Goal: Check status: Check status

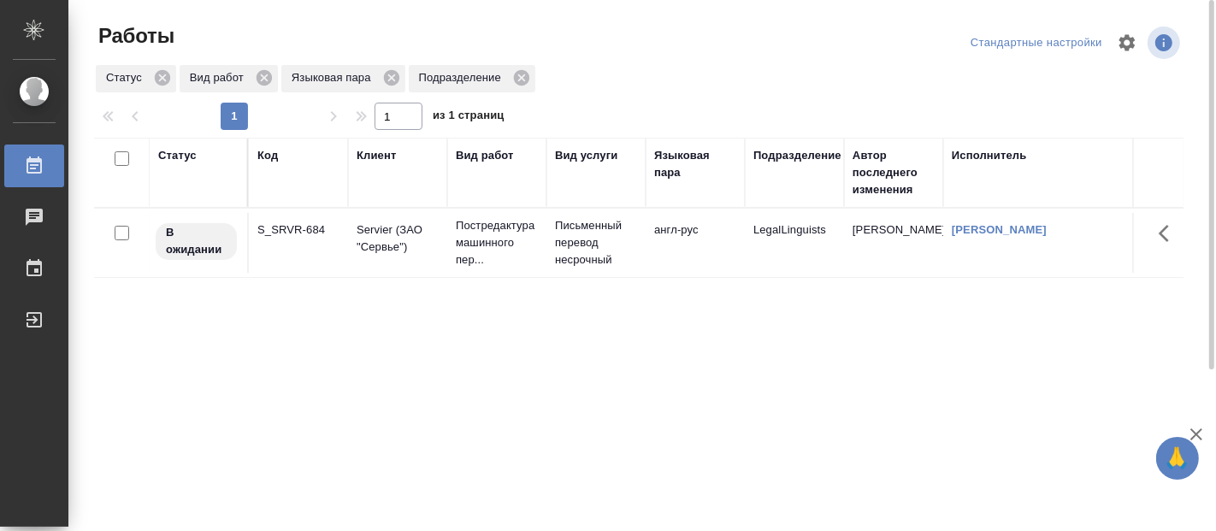
click at [511, 230] on p "Постредактура машинного пер..." at bounding box center [497, 242] width 82 height 51
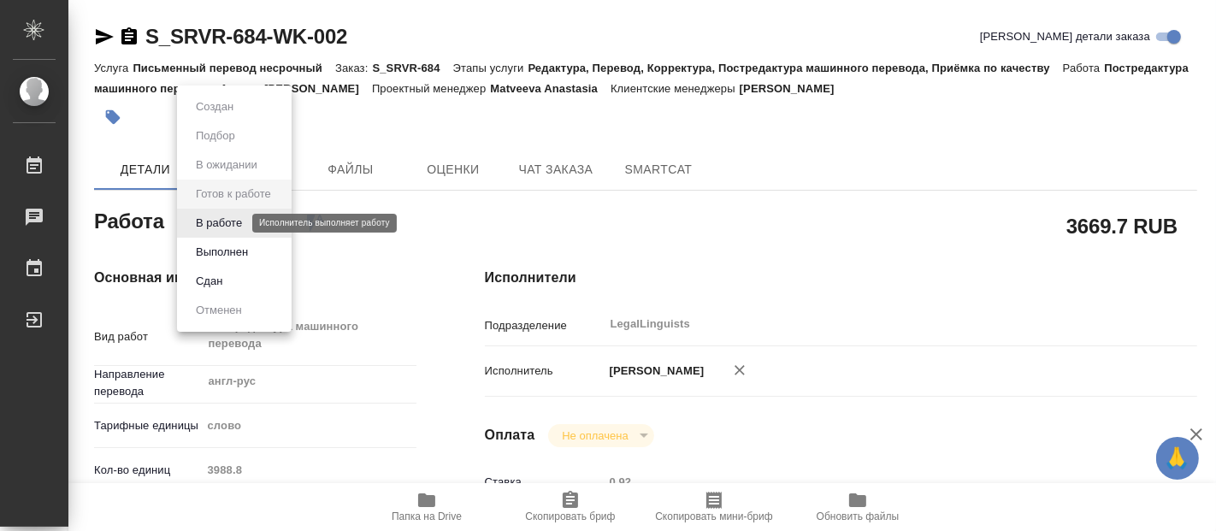
click at [221, 225] on button "В работе" at bounding box center [219, 223] width 56 height 19
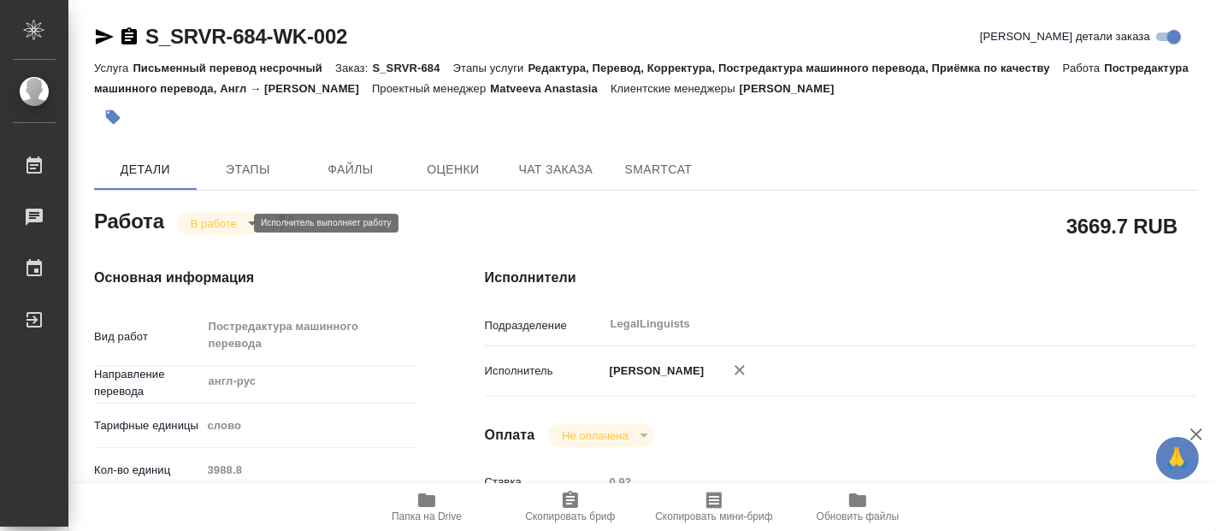
type textarea "x"
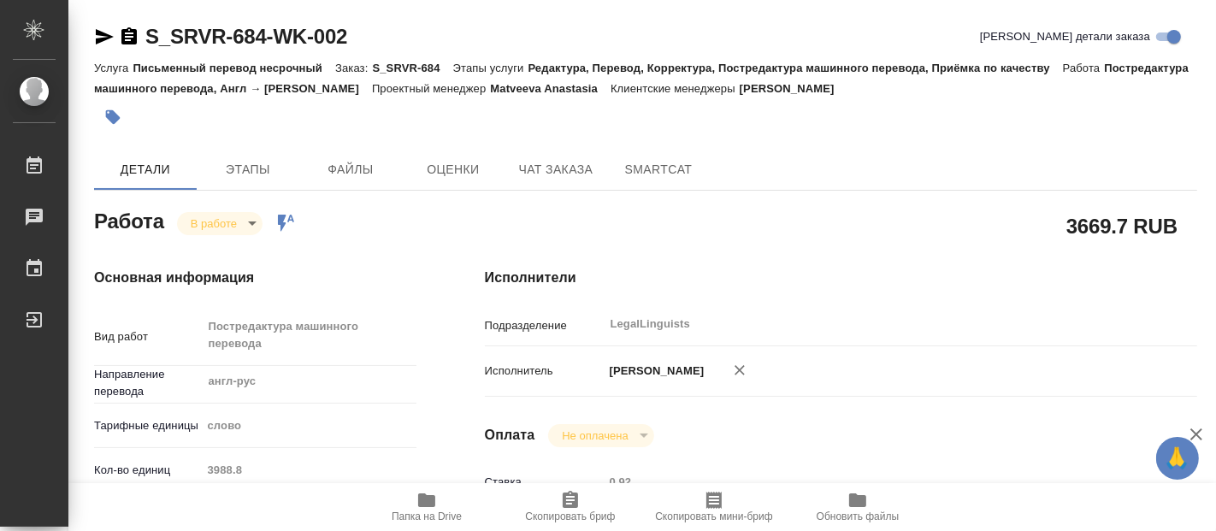
type textarea "x"
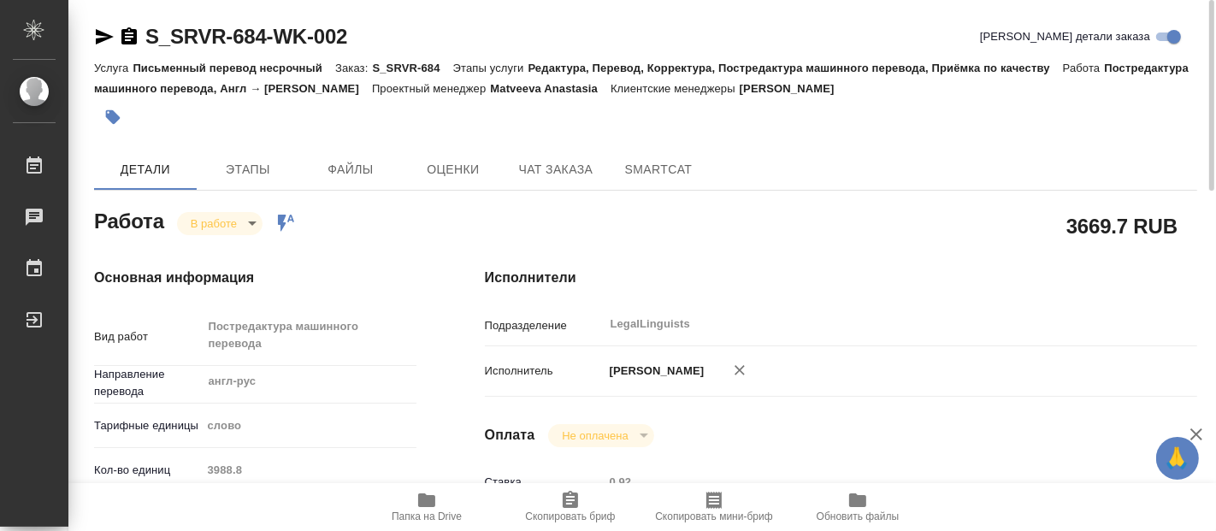
click at [786, 91] on div "Услуга Письменный перевод несрочный Заказ: S_SRVR-684 Этапы услуги Редактура, П…" at bounding box center [645, 77] width 1103 height 41
